Goal: Task Accomplishment & Management: Manage account settings

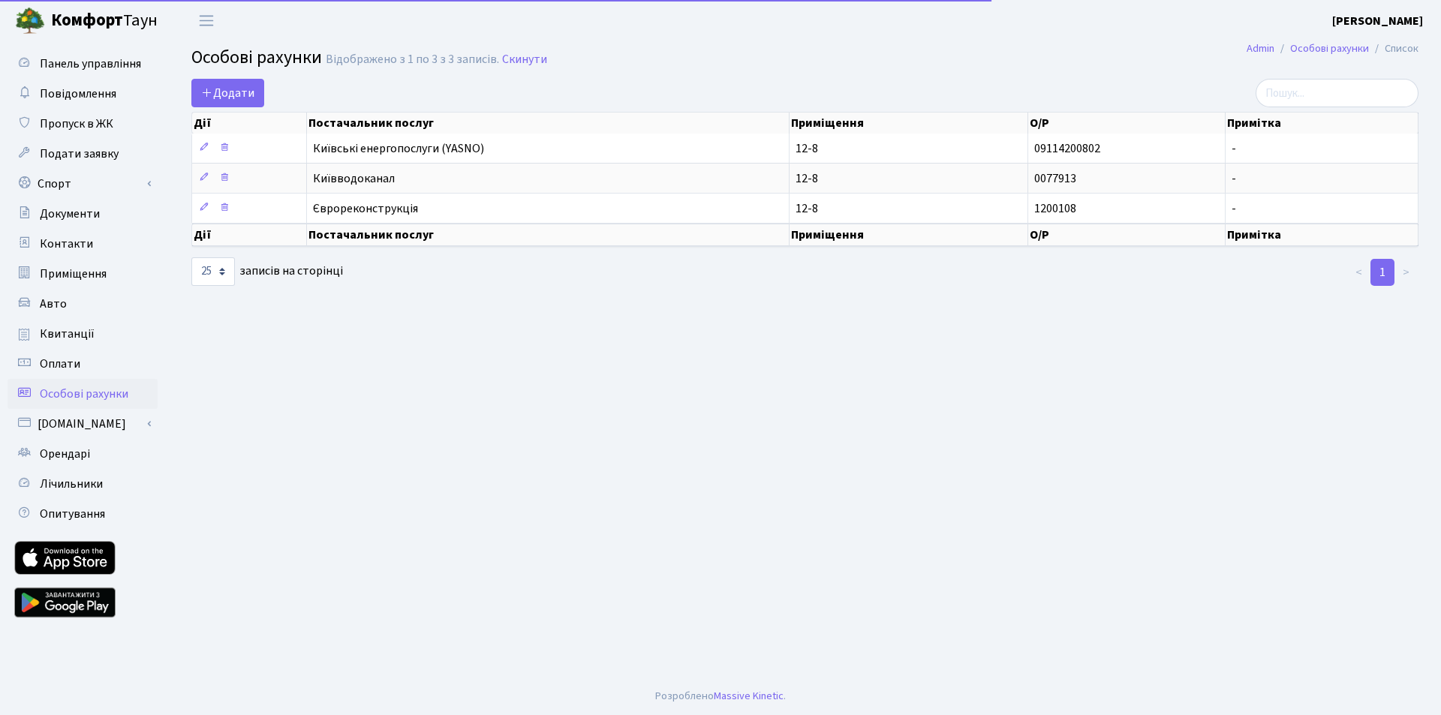
select select "25"
click at [709, 328] on main "Admin Особові рахунки Список Особові рахунки Відображено з 1 по 3 з 3 записів. …" at bounding box center [805, 359] width 1272 height 637
click at [1034, 337] on main "Admin Особові рахунки Список Особові рахунки Відображено з 1 по 3 з 3 записів. …" at bounding box center [805, 359] width 1272 height 637
drag, startPoint x: 998, startPoint y: 350, endPoint x: 709, endPoint y: 348, distance: 289.0
click at [977, 358] on main "Admin Особові рахунки Список Особові рахунки Відображено з 1 по 3 з 3 записів. …" at bounding box center [805, 359] width 1272 height 637
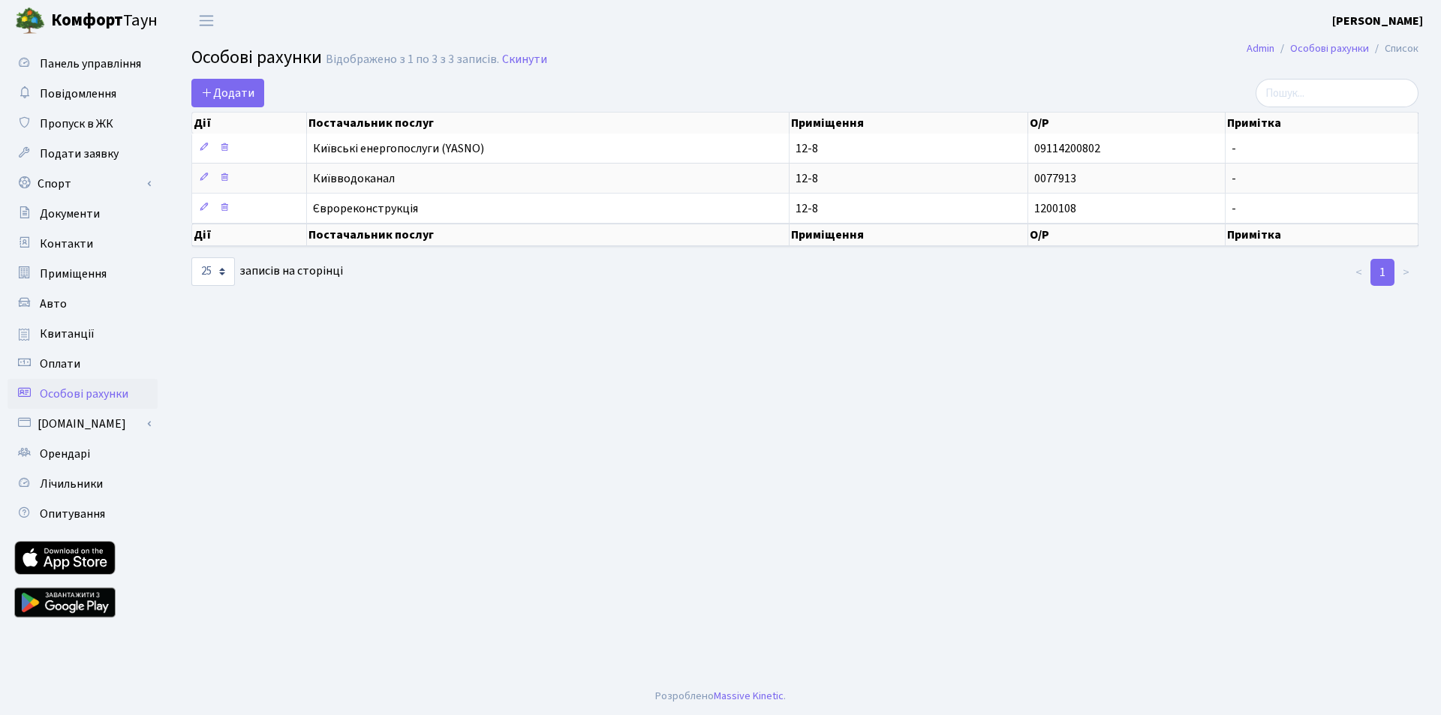
click at [305, 430] on main "Admin Особові рахунки Список Особові рахунки Відображено з 1 по 3 з 3 записів. …" at bounding box center [805, 359] width 1272 height 637
click at [72, 486] on span "Лічильники" at bounding box center [71, 484] width 63 height 17
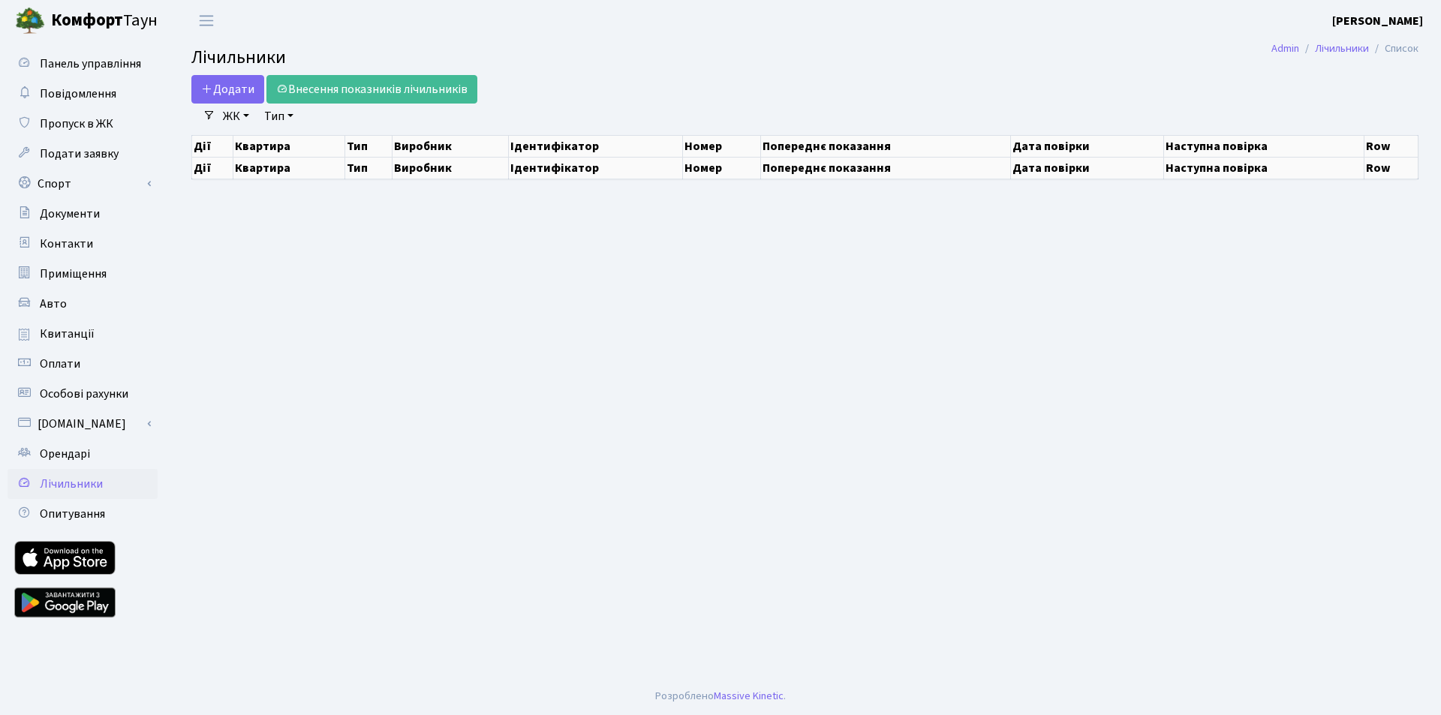
select select "25"
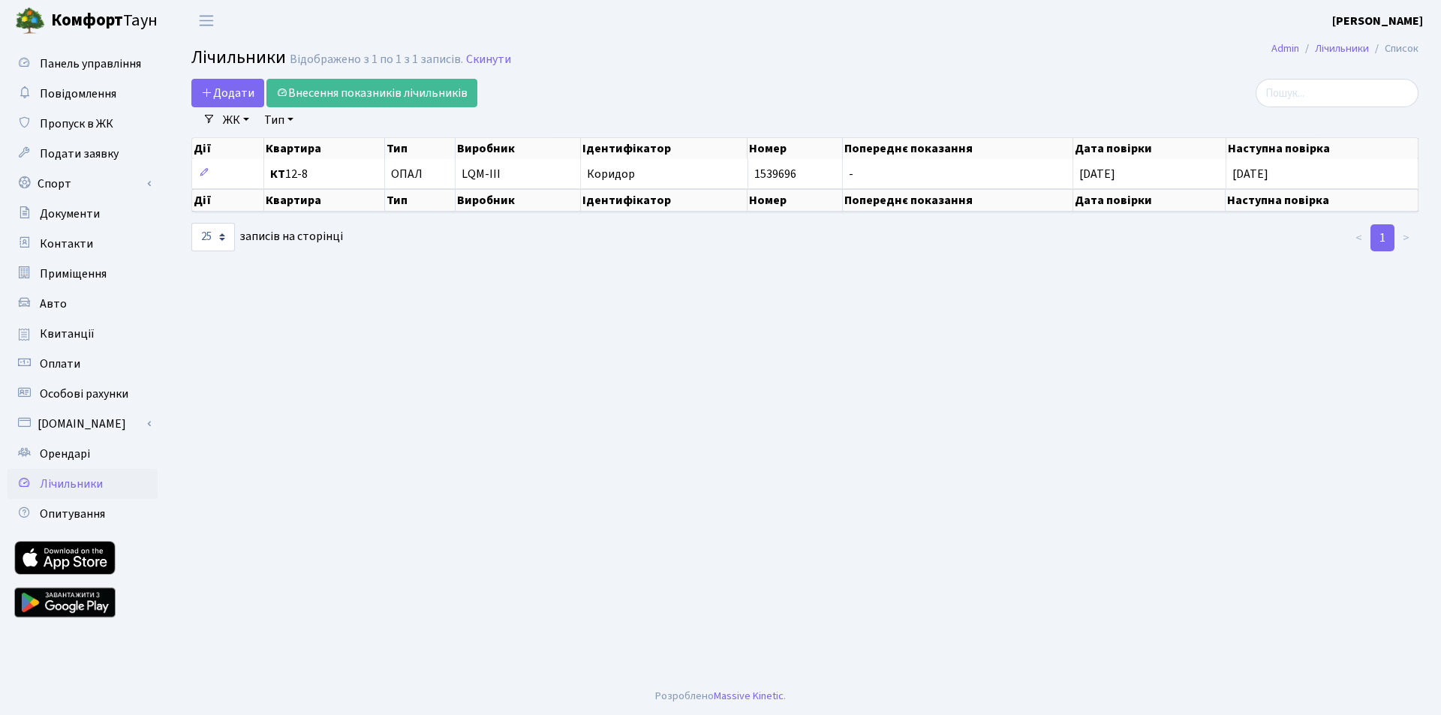
click at [790, 307] on main "Admin Лічильники Список Лічильники Відображено з 1 по 1 з 1 записів. Скинути До…" at bounding box center [805, 359] width 1272 height 637
drag, startPoint x: 616, startPoint y: 323, endPoint x: 509, endPoint y: 316, distance: 107.6
click at [616, 323] on main "Admin Лічильники Список Лічильники Відображено з 1 по 1 з 1 записів. Скинути До…" at bounding box center [805, 359] width 1272 height 637
click at [367, 94] on link "Внесення показників лічильників" at bounding box center [371, 93] width 211 height 29
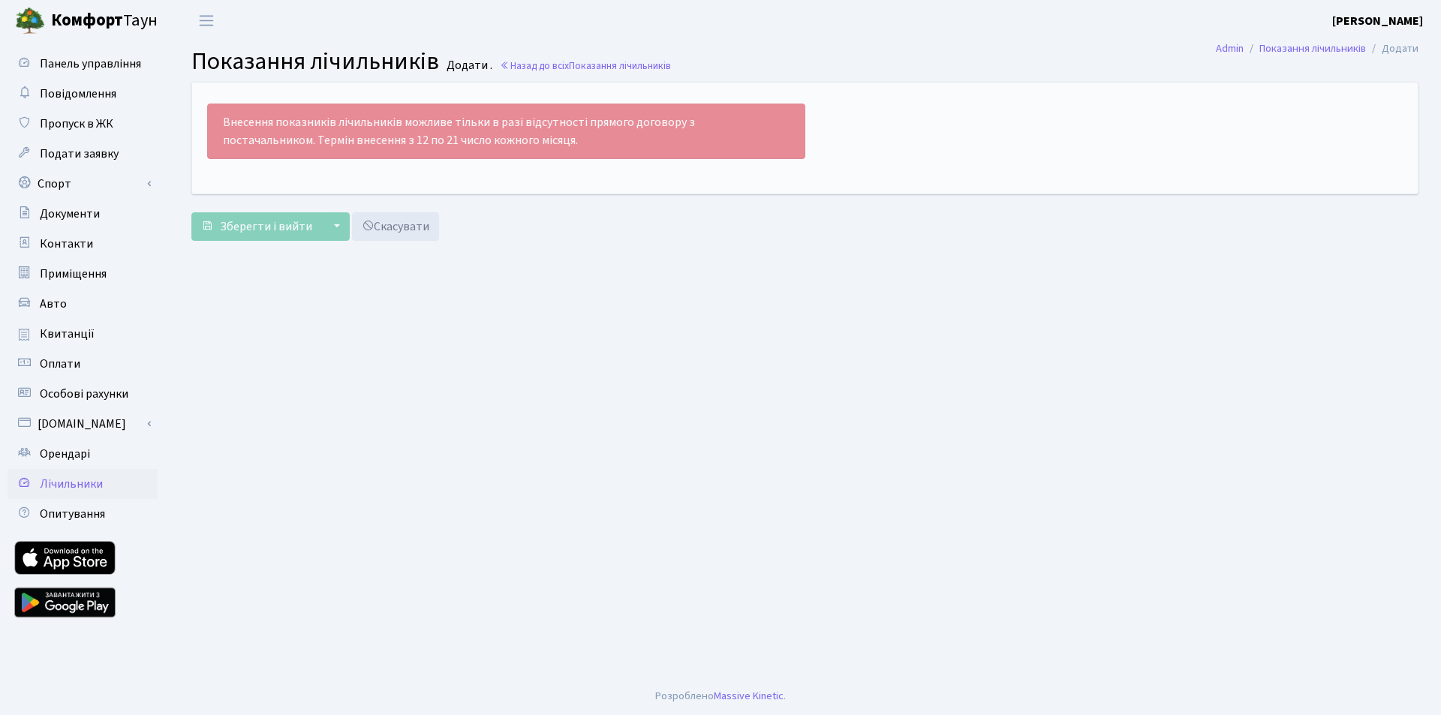
click at [584, 275] on main "Admin Показання лічильників Додати Показання лічильників Додати . Назад до всіх…" at bounding box center [805, 359] width 1272 height 637
click at [595, 257] on main "Admin Показання лічильників Додати Показання лічильників Додати . Назад до всіх…" at bounding box center [805, 359] width 1272 height 637
drag, startPoint x: 571, startPoint y: 285, endPoint x: 513, endPoint y: 339, distance: 79.1
click at [567, 288] on main "Admin Показання лічильників Додати Показання лічильників Додати . Назад до всіх…" at bounding box center [805, 359] width 1272 height 637
click at [364, 361] on main "Admin Показання лічильників Додати Показання лічильників Додати . Назад до всіх…" at bounding box center [805, 359] width 1272 height 637
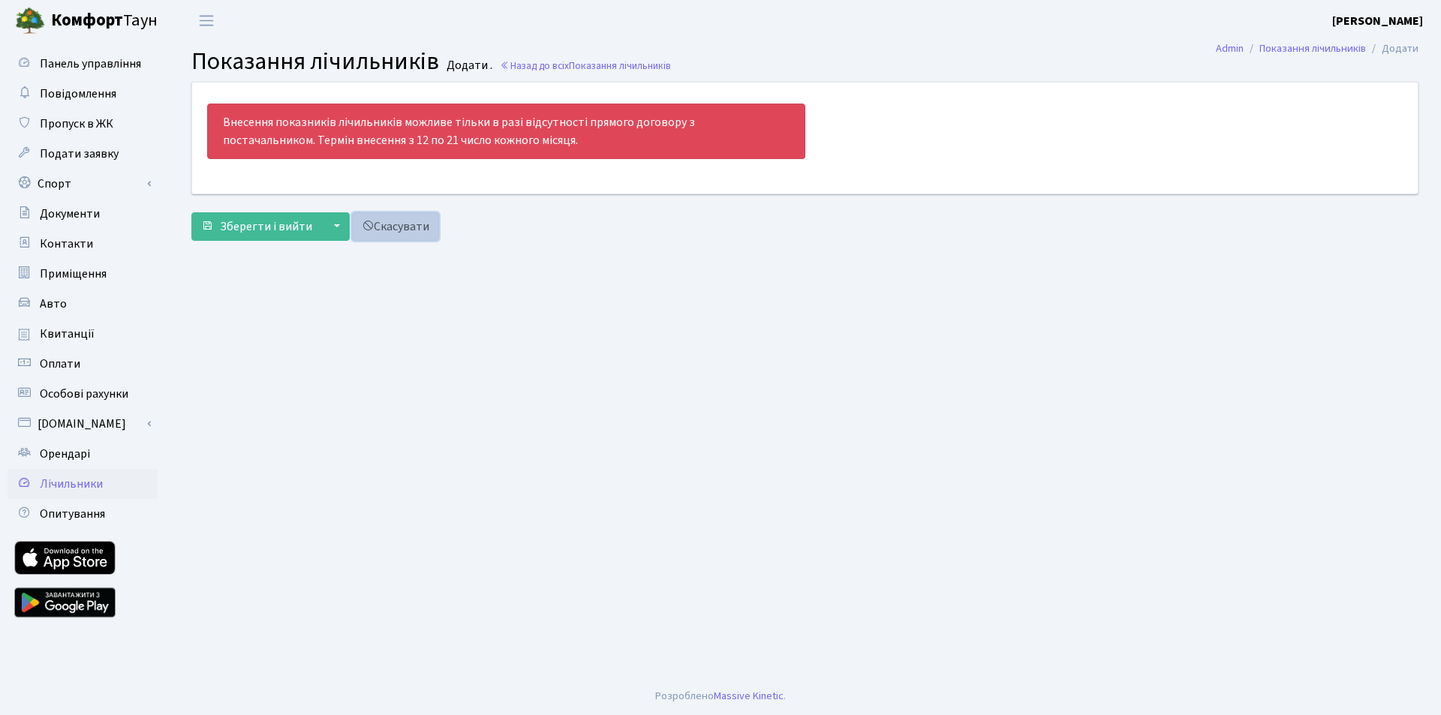
click at [404, 229] on link "Скасувати" at bounding box center [395, 226] width 87 height 29
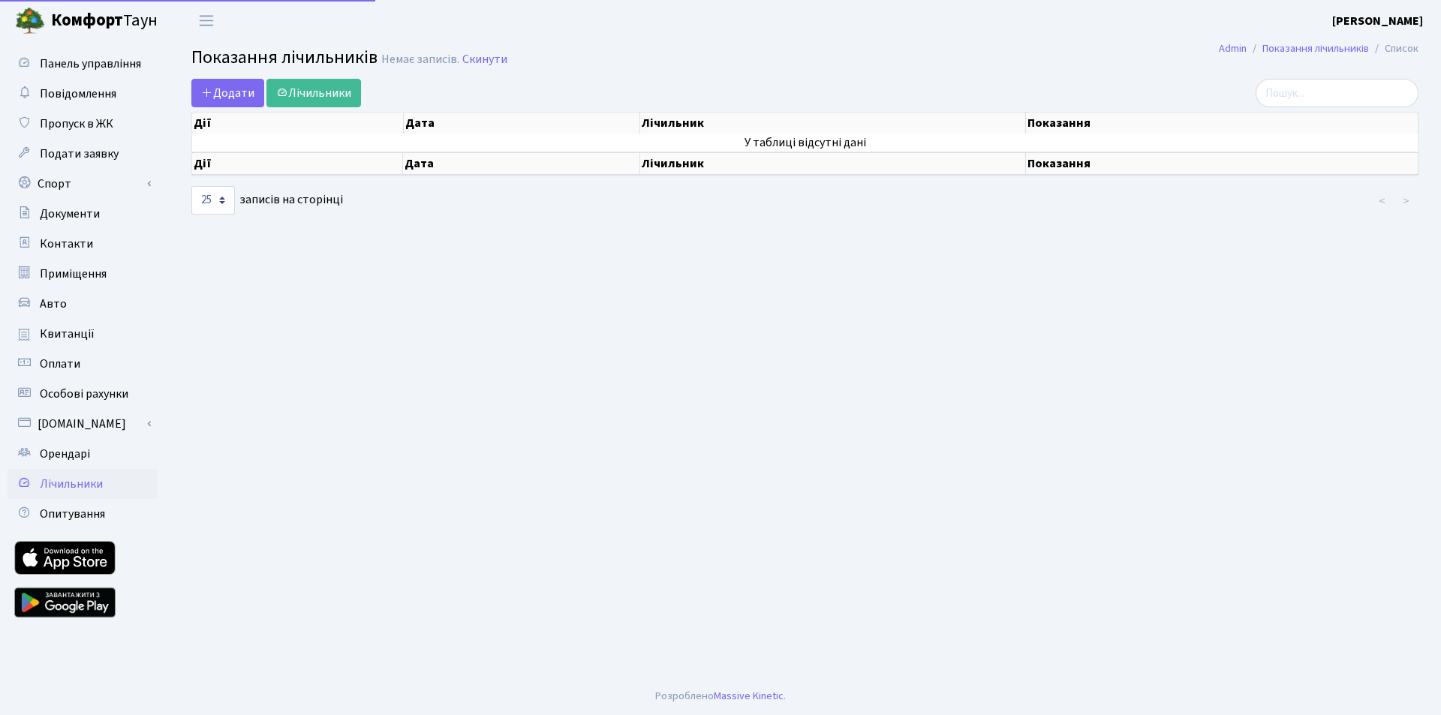
select select "25"
click at [71, 508] on span "Опитування" at bounding box center [72, 514] width 65 height 17
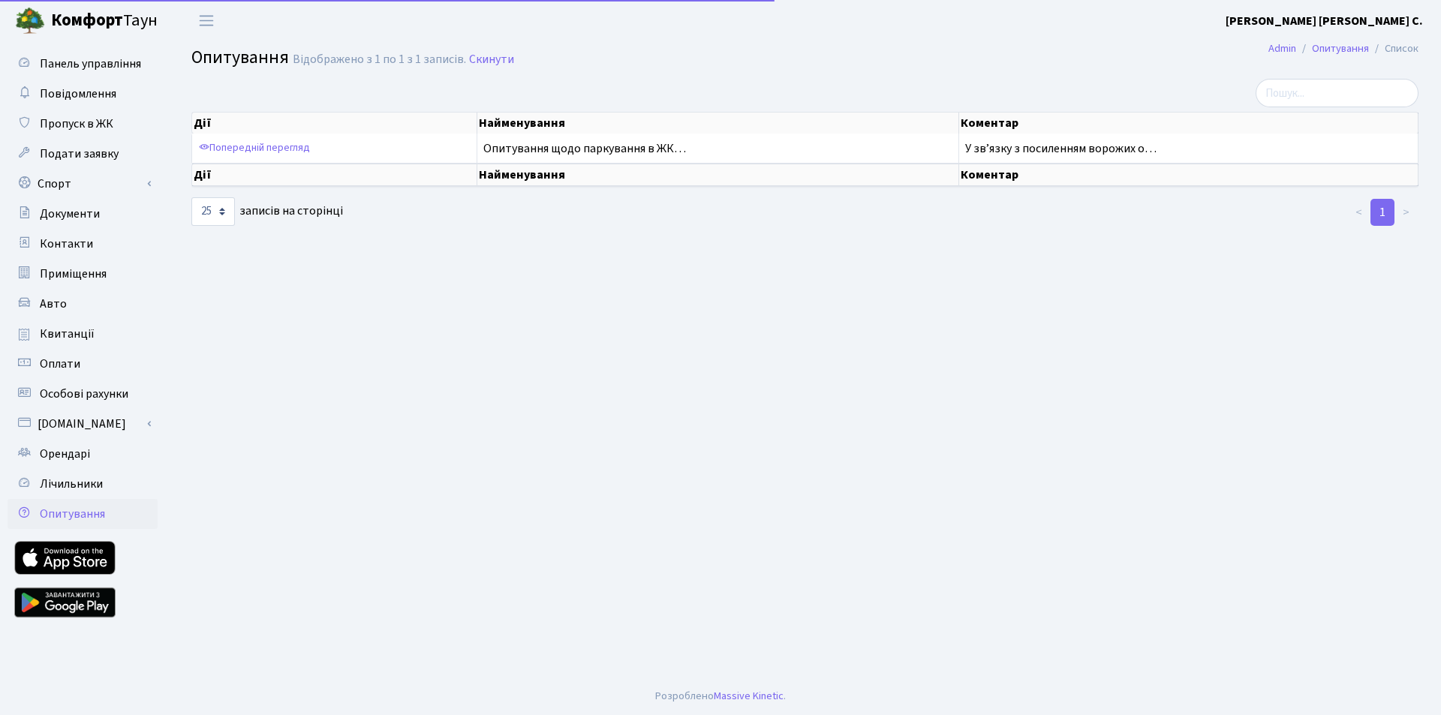
select select "25"
drag, startPoint x: 0, startPoint y: 0, endPoint x: 101, endPoint y: 202, distance: 225.6
click at [477, 288] on main "Admin Опитування Список Опитування Відображено з 1 по 1 з 1 записів. Скинути Ді…" at bounding box center [805, 359] width 1272 height 637
click at [87, 125] on span "Пропуск в ЖК" at bounding box center [77, 124] width 74 height 17
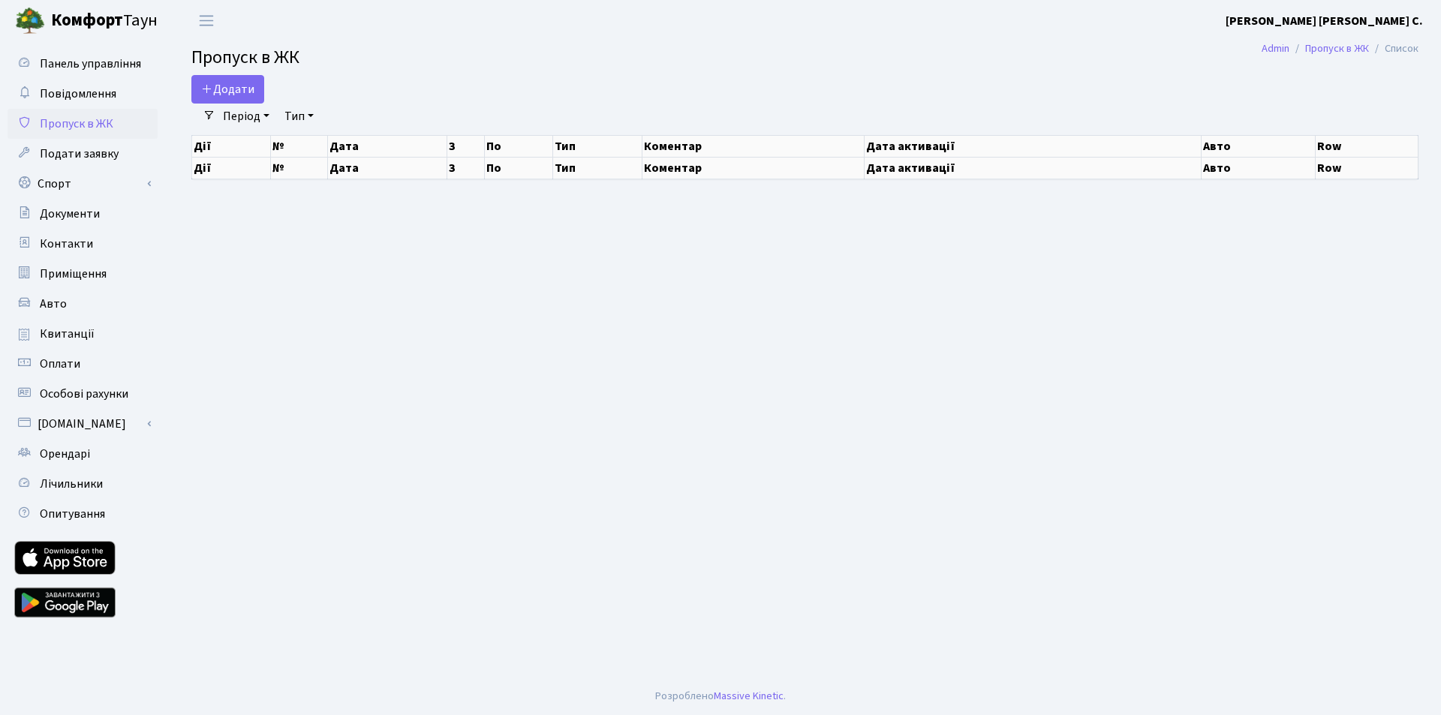
select select "25"
